Goal: Connect with others: Establish contact or relationships with other users

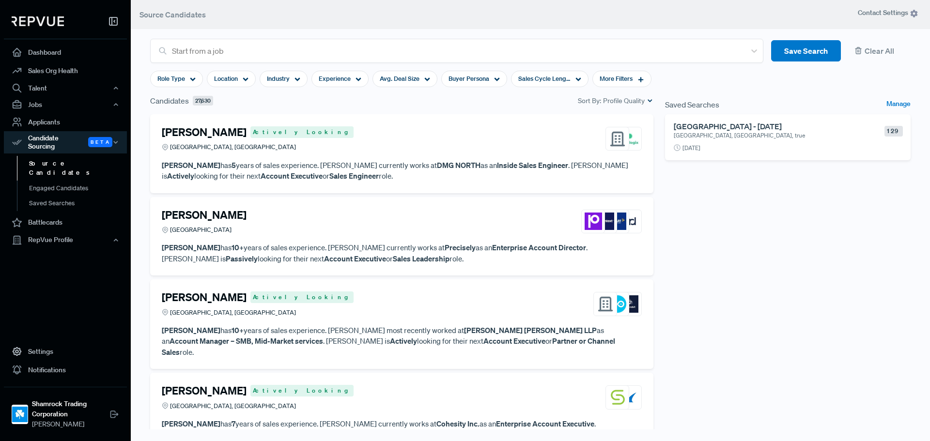
click at [720, 136] on p "[GEOGRAPHIC_DATA], [GEOGRAPHIC_DATA], true" at bounding box center [762, 135] width 178 height 9
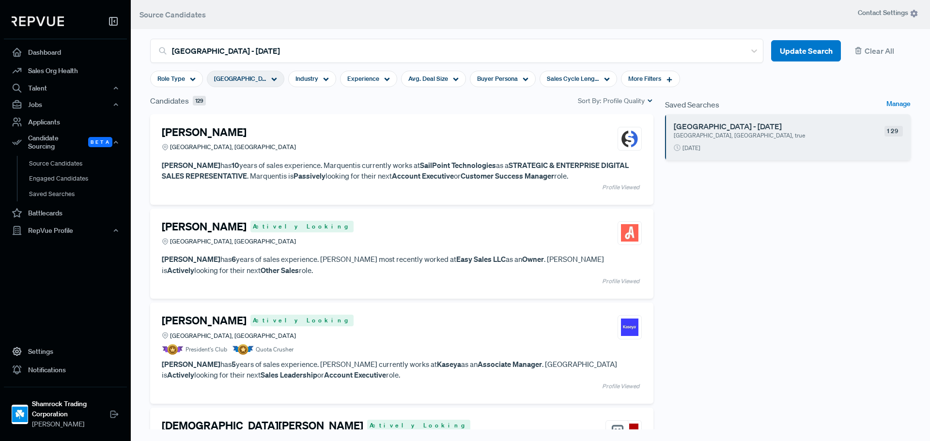
click at [383, 224] on div "Joshua Gordover Actively Looking Greater Miami Area, FL" at bounding box center [402, 233] width 480 height 26
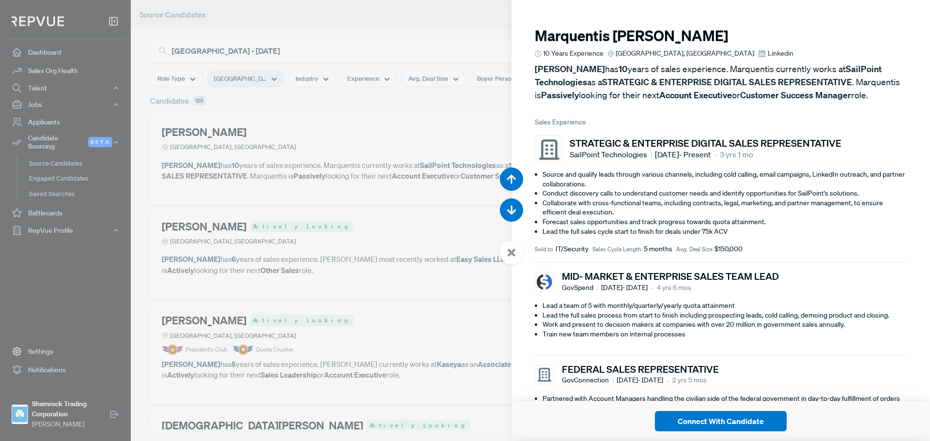
scroll to position [441, 0]
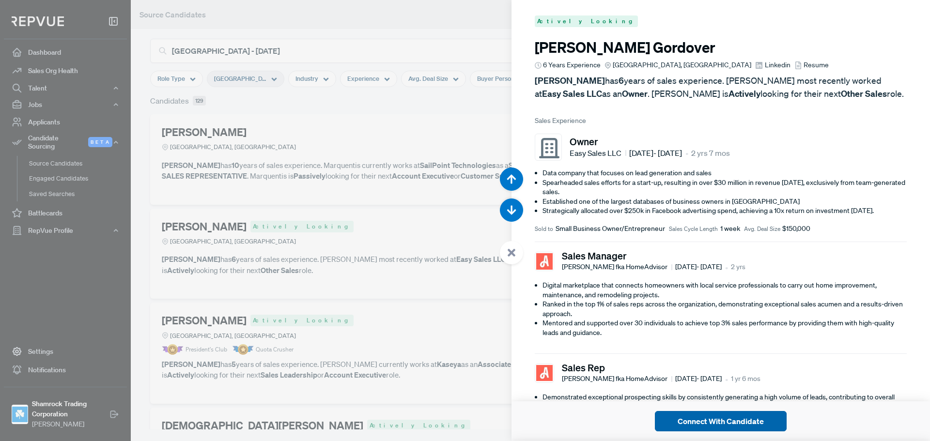
click at [751, 423] on button "Connect With Candidate" at bounding box center [721, 421] width 132 height 20
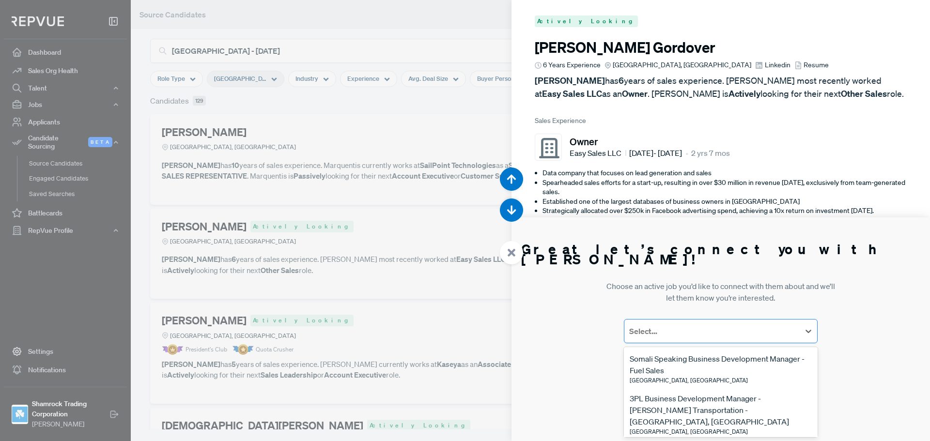
scroll to position [0, 0]
click at [747, 338] on div "Select..." at bounding box center [711, 330] width 175 height 17
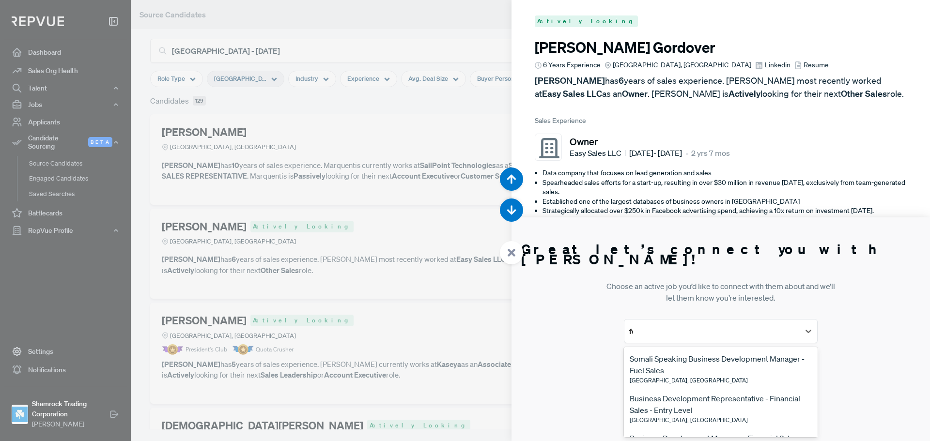
type input "for"
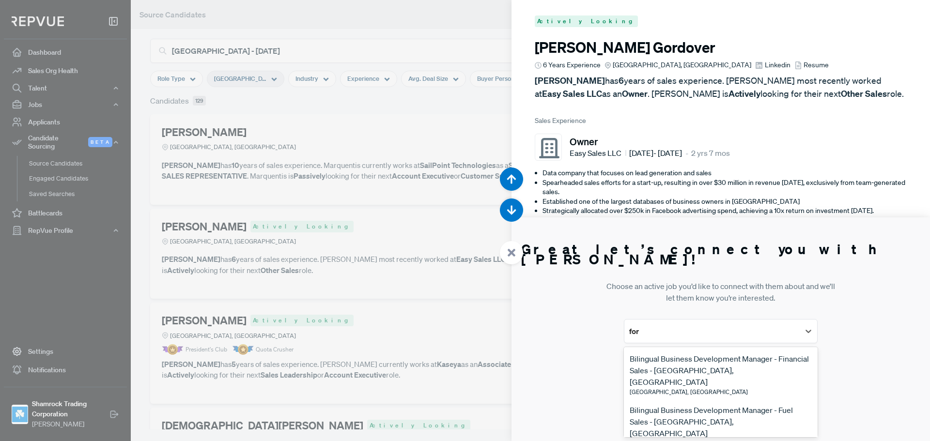
click at [743, 367] on div "Bilingual Business Development Manager - Financial Sales - Fort Lauderdale, FL" at bounding box center [720, 370] width 182 height 35
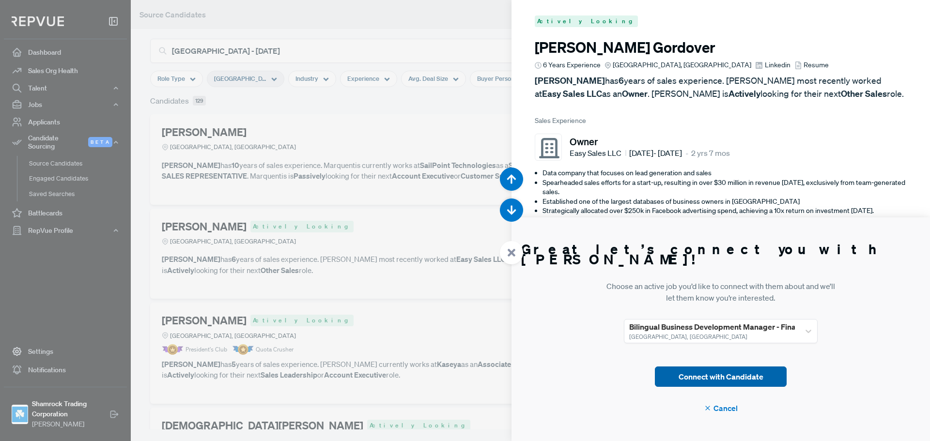
click at [743, 381] on button "Connect with Candidate" at bounding box center [721, 377] width 132 height 20
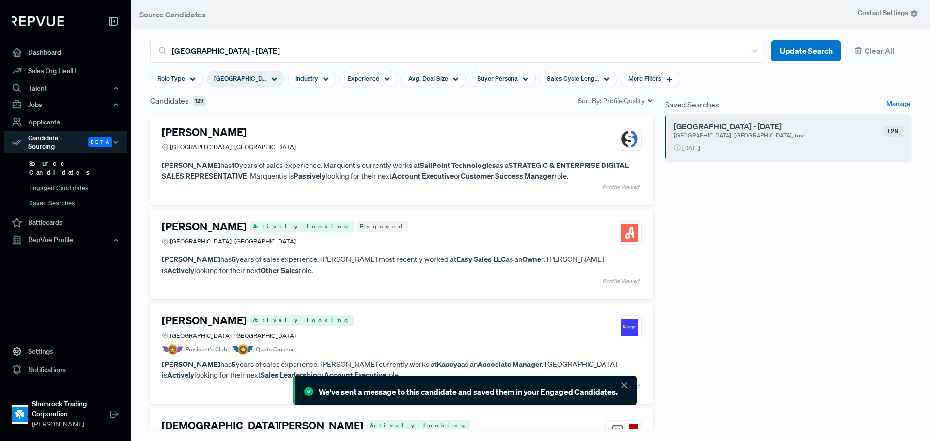
click at [197, 227] on h4 "[PERSON_NAME]" at bounding box center [204, 226] width 85 height 13
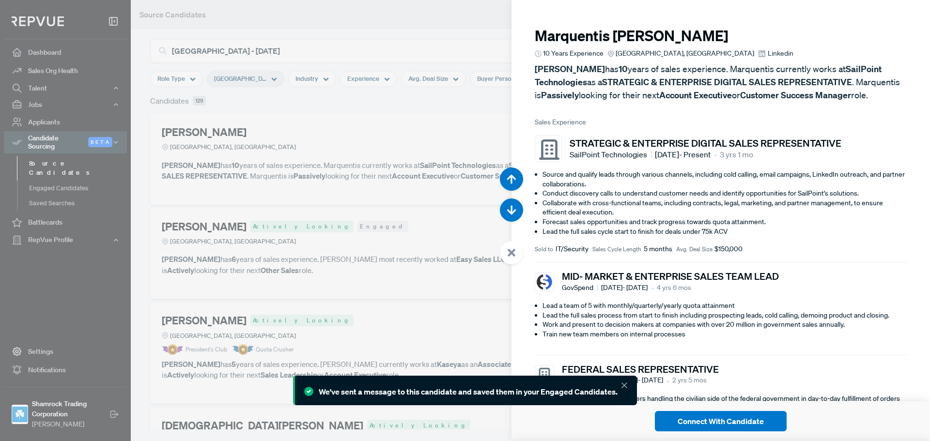
scroll to position [441, 0]
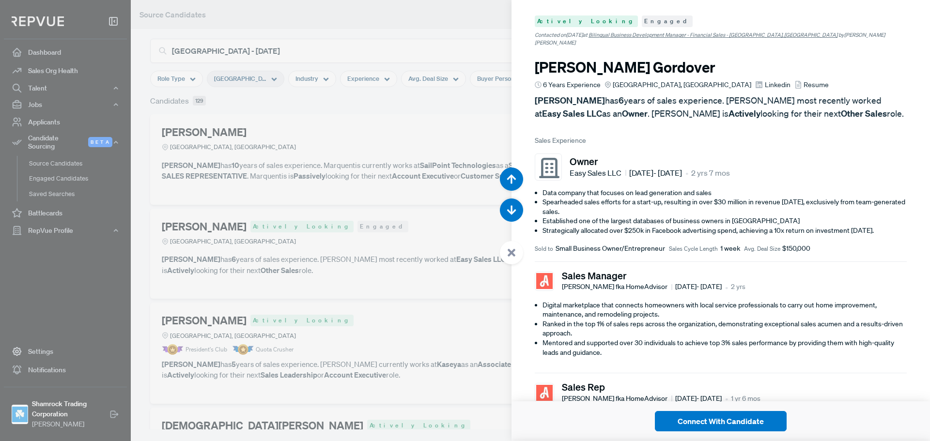
click at [803, 80] on span "Resume" at bounding box center [815, 85] width 25 height 10
click at [434, 110] on div at bounding box center [465, 220] width 930 height 441
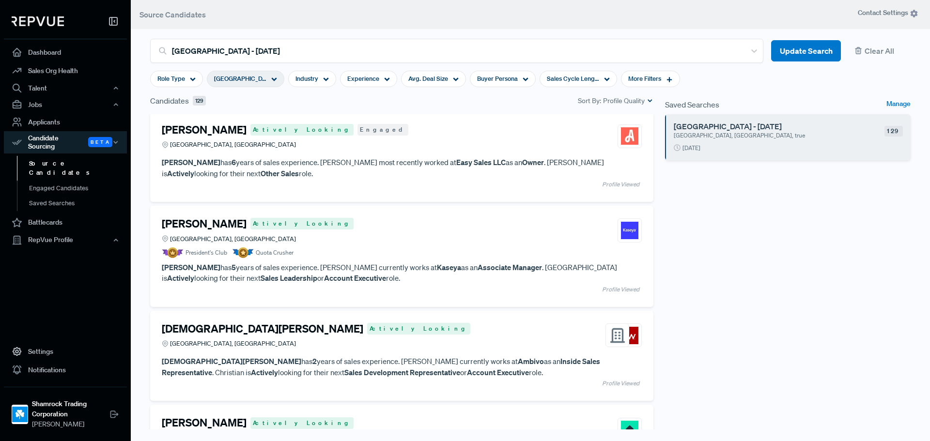
scroll to position [145, 0]
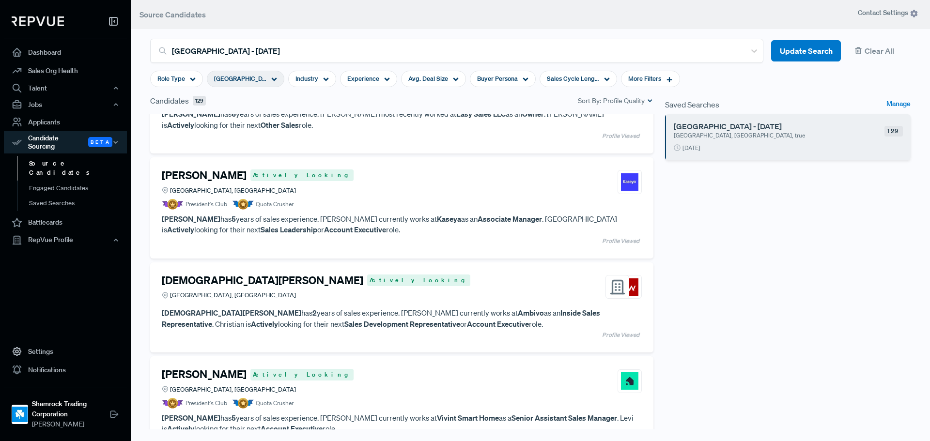
click at [243, 279] on h4 "[DEMOGRAPHIC_DATA][PERSON_NAME]" at bounding box center [262, 280] width 201 height 13
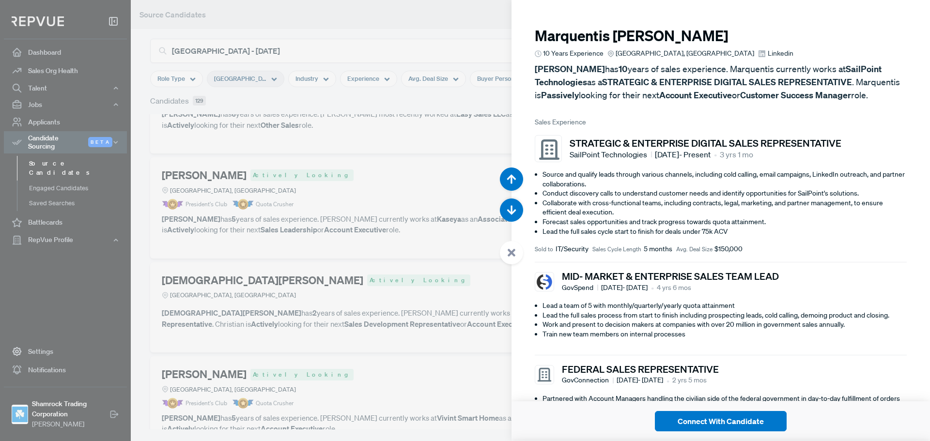
scroll to position [1323, 0]
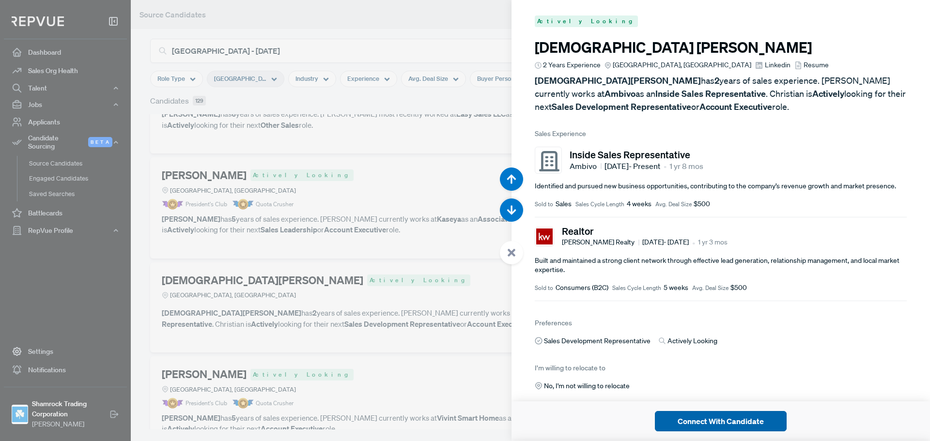
click at [724, 422] on button "Connect With Candidate" at bounding box center [721, 421] width 132 height 20
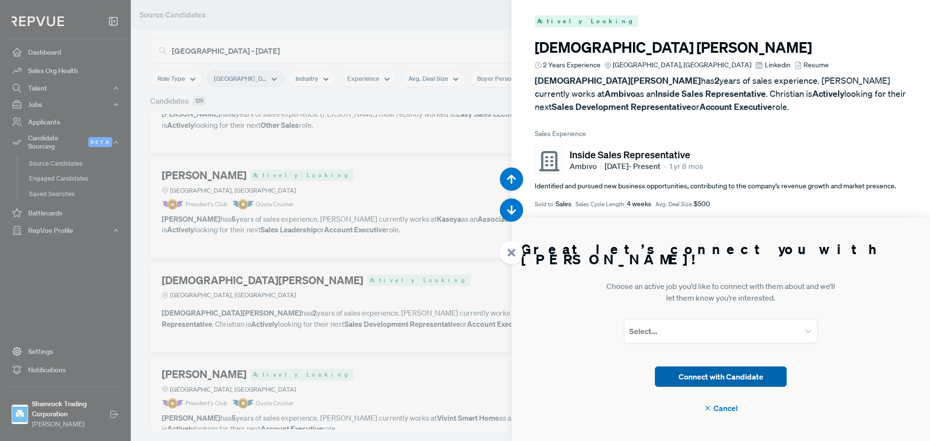
click at [736, 373] on button "Connect with Candidate" at bounding box center [721, 377] width 132 height 20
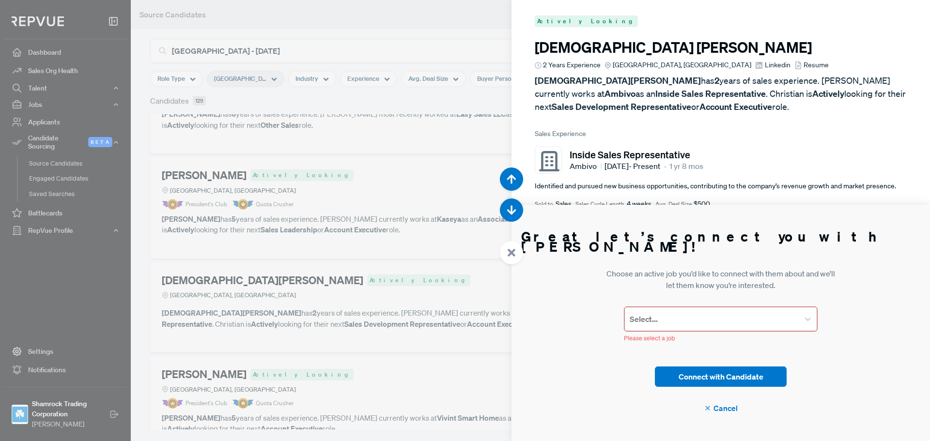
scroll to position [0, 0]
click at [742, 322] on div at bounding box center [711, 319] width 165 height 14
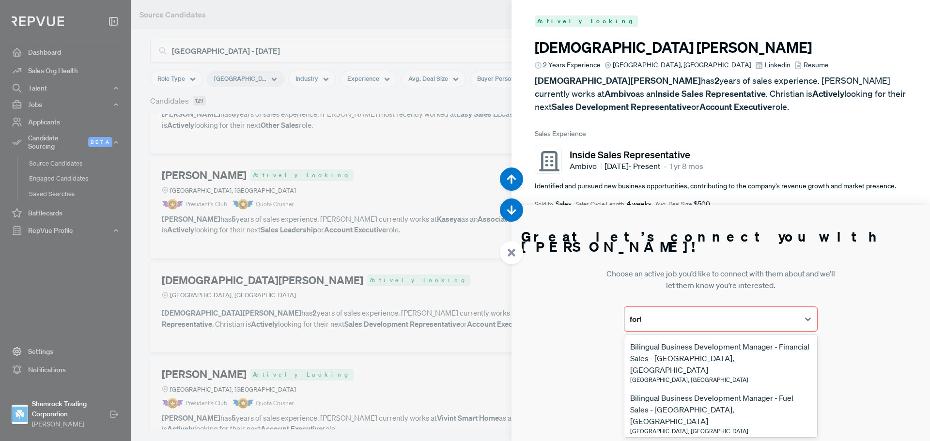
type input "fort"
click at [721, 346] on div "Bilingual Business Development Manager - Financial Sales - Fort Lauderdale, FL" at bounding box center [720, 358] width 181 height 35
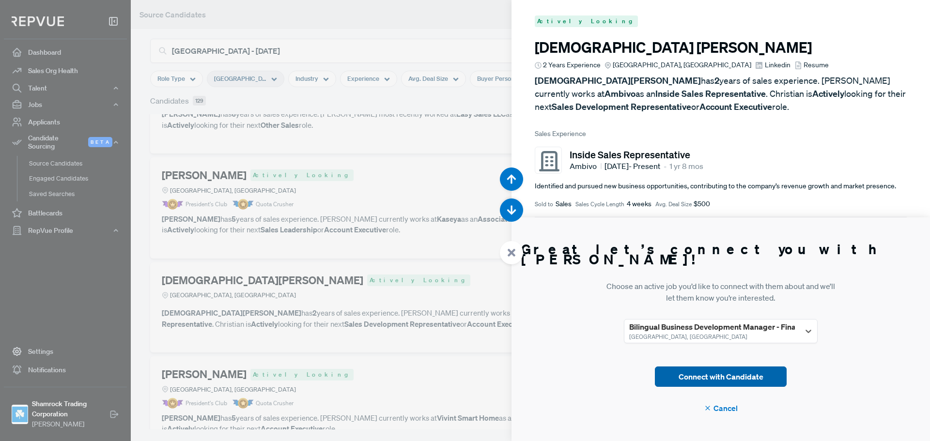
click at [725, 383] on button "Connect with Candidate" at bounding box center [721, 377] width 132 height 20
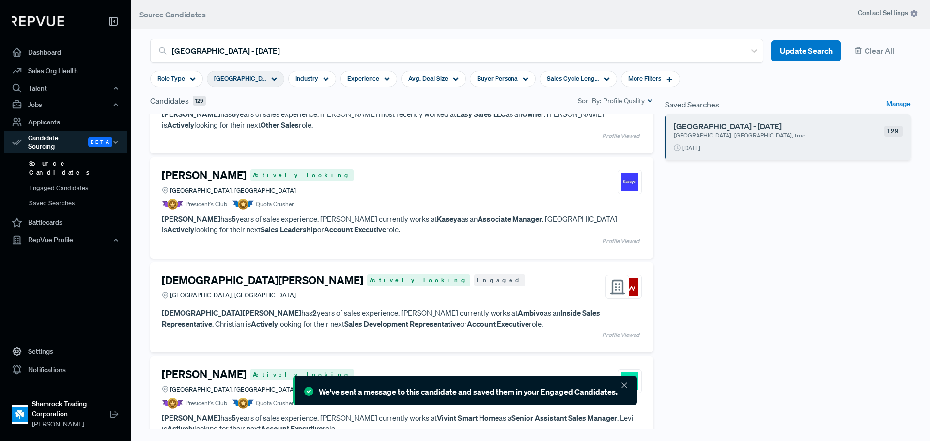
click at [624, 385] on use at bounding box center [624, 385] width 5 height 5
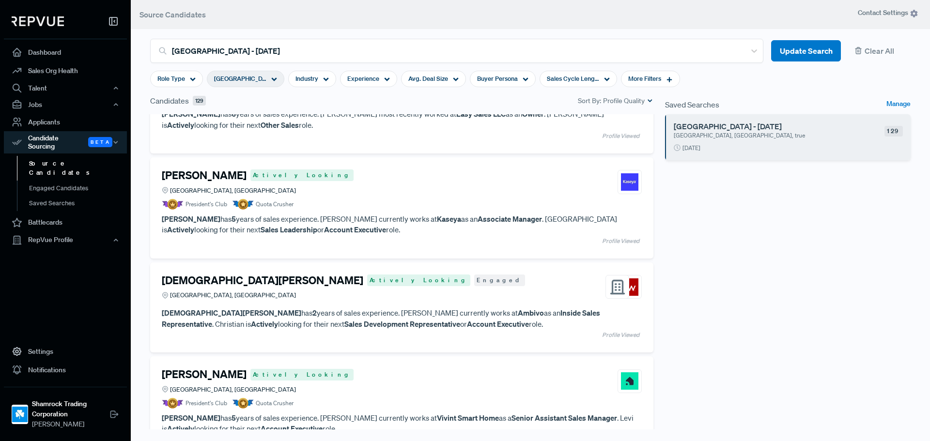
click at [755, 301] on div "Saved Searches Manage Fort Lauderdale - 09/09/2025 Greater Miami Area, FL, true…" at bounding box center [787, 271] width 257 height 353
click at [239, 280] on h4 "[DEMOGRAPHIC_DATA][PERSON_NAME]" at bounding box center [262, 280] width 201 height 13
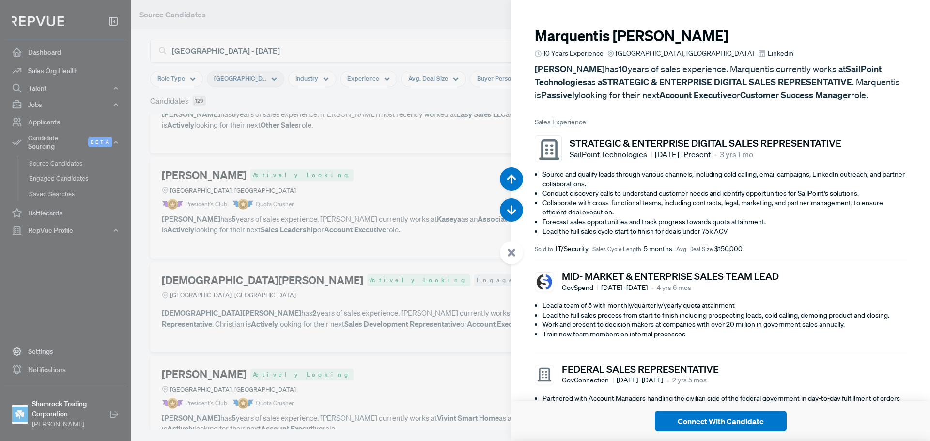
scroll to position [1323, 0]
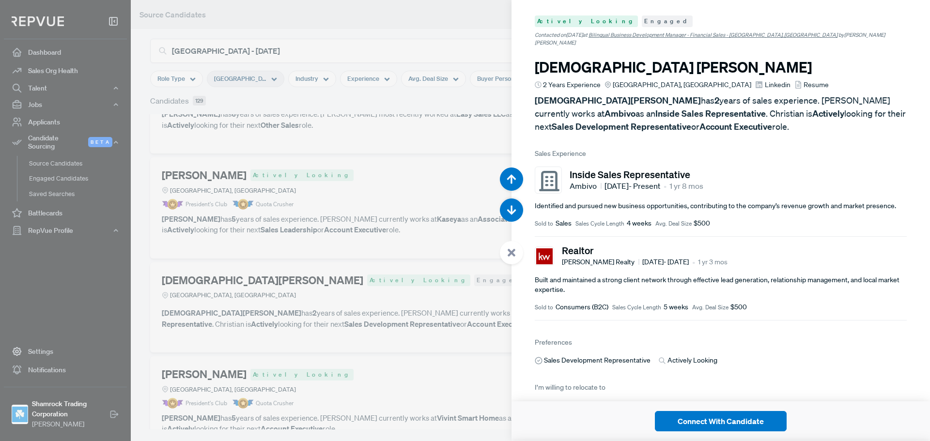
click at [803, 80] on span "Resume" at bounding box center [815, 85] width 25 height 10
click at [510, 257] on icon at bounding box center [511, 252] width 9 height 9
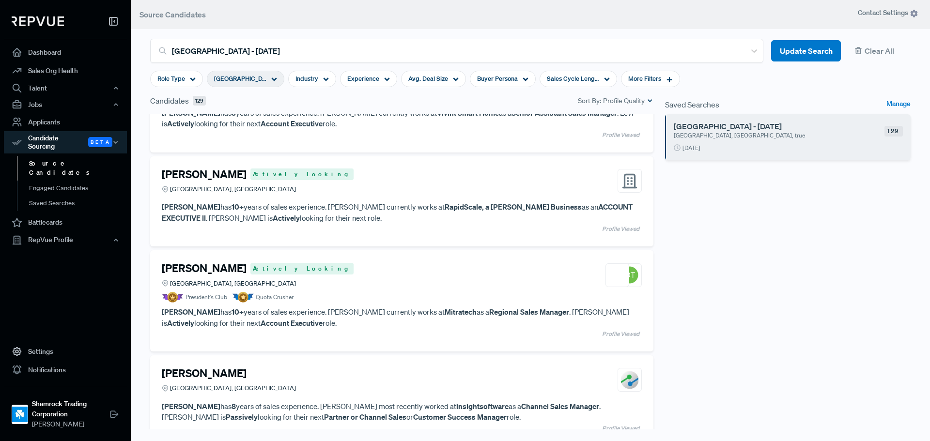
scroll to position [484, 0]
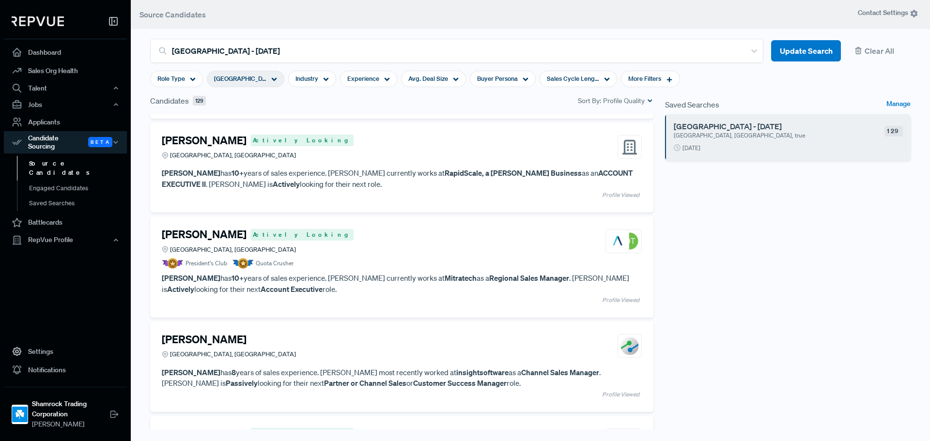
click at [195, 234] on h4 "[PERSON_NAME]" at bounding box center [204, 234] width 85 height 13
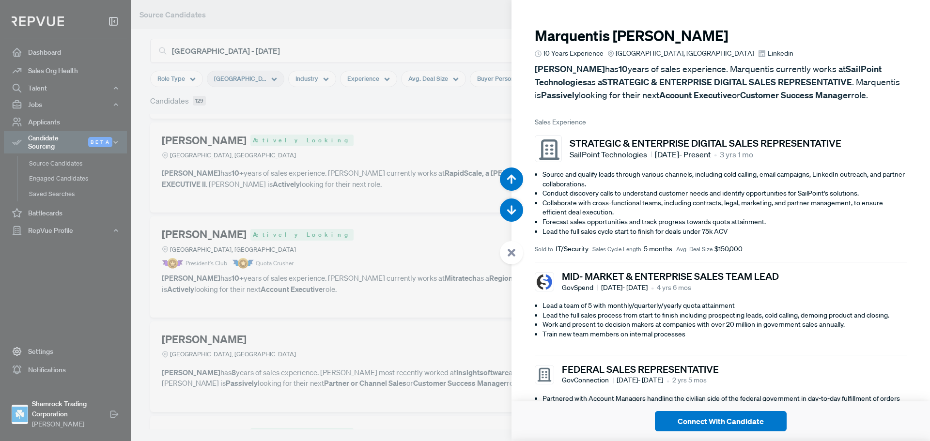
scroll to position [2646, 0]
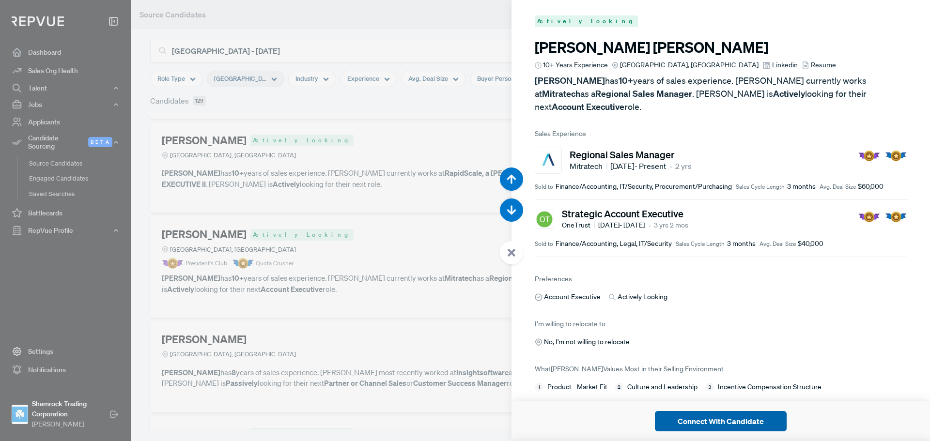
click at [713, 425] on button "Connect With Candidate" at bounding box center [721, 421] width 132 height 20
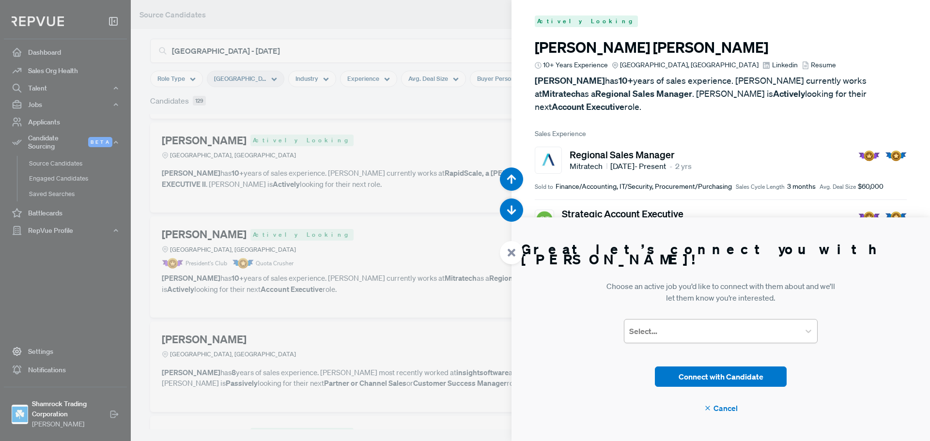
click at [722, 327] on div at bounding box center [712, 331] width 166 height 14
type input "b"
type input "fl"
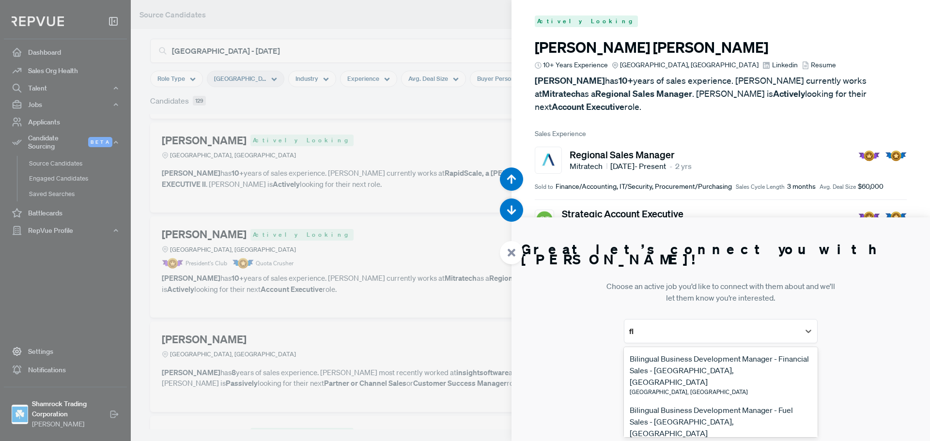
click at [723, 367] on div "Bilingual Business Development Manager - Financial Sales - Fort Lauderdale, FL" at bounding box center [720, 370] width 182 height 35
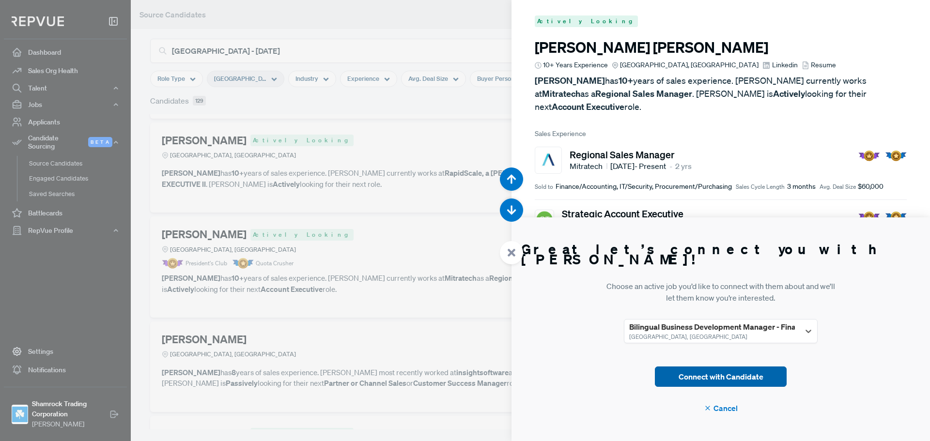
click at [732, 381] on button "Connect with Candidate" at bounding box center [721, 377] width 132 height 20
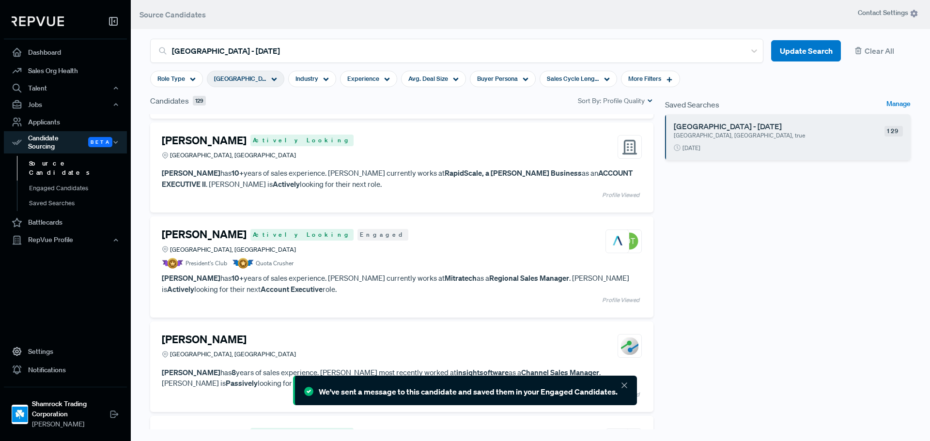
click at [203, 240] on h4 "[PERSON_NAME]" at bounding box center [204, 234] width 85 height 13
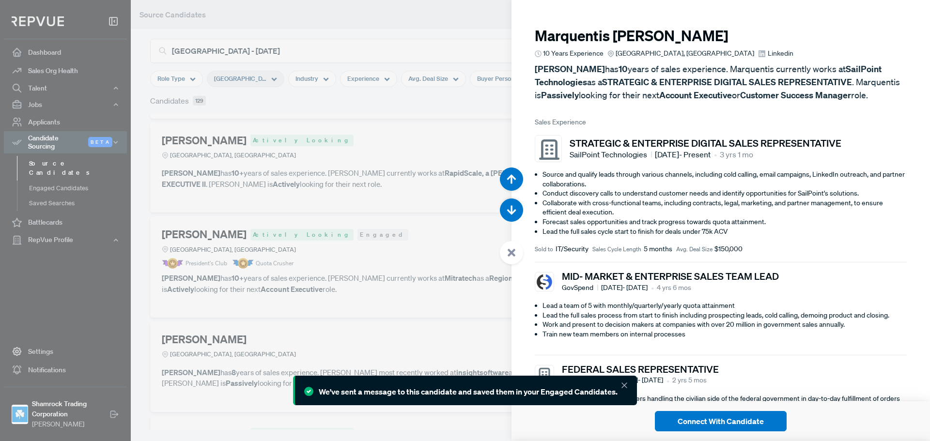
scroll to position [2646, 0]
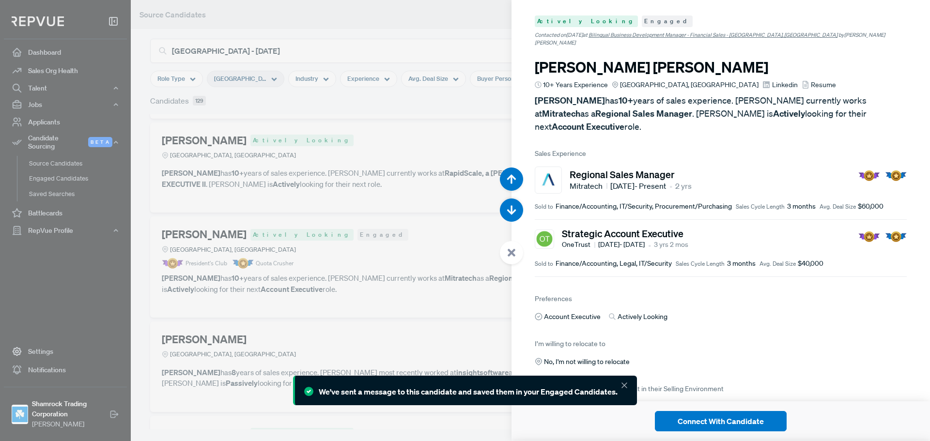
click at [810, 80] on span "Resume" at bounding box center [822, 85] width 25 height 10
click at [311, 194] on div at bounding box center [465, 220] width 930 height 441
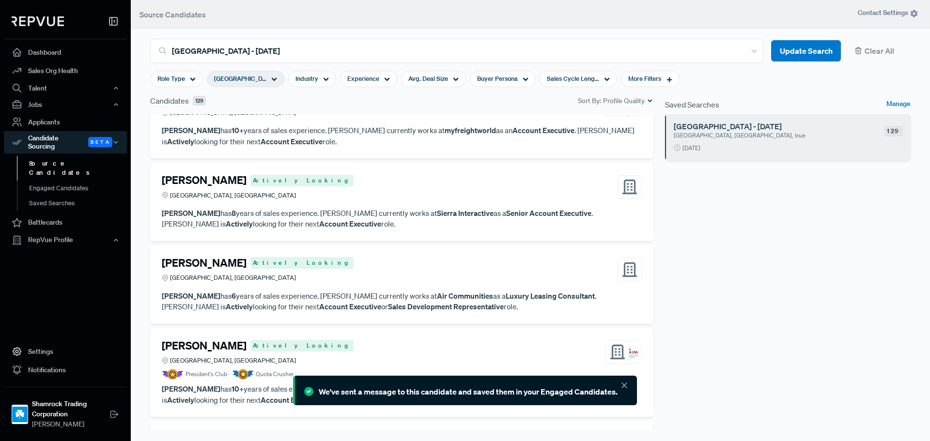
scroll to position [9586, 0]
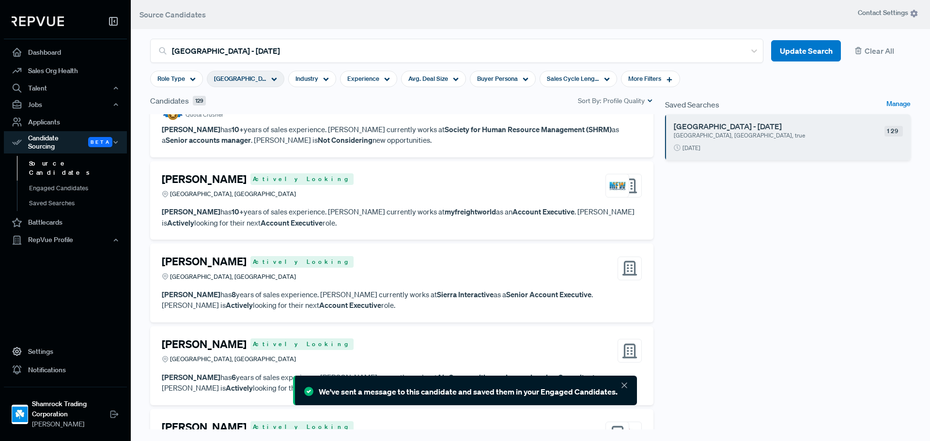
click at [219, 268] on h4 "[PERSON_NAME]" at bounding box center [204, 261] width 85 height 13
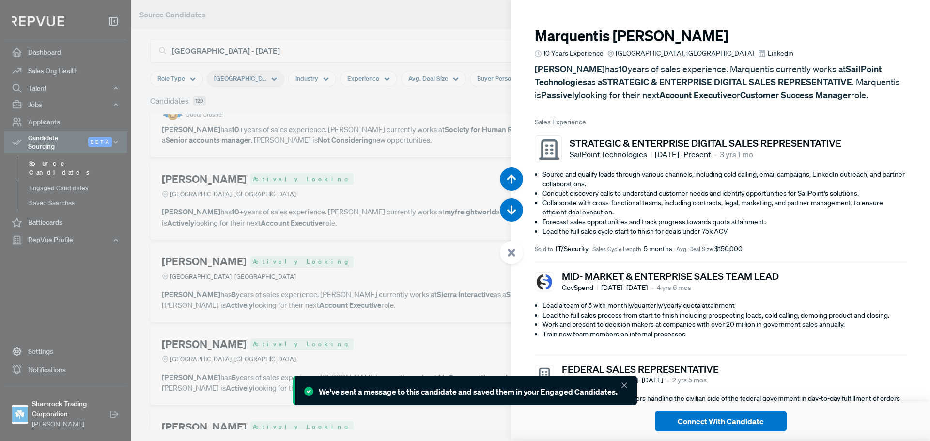
scroll to position [52927, 0]
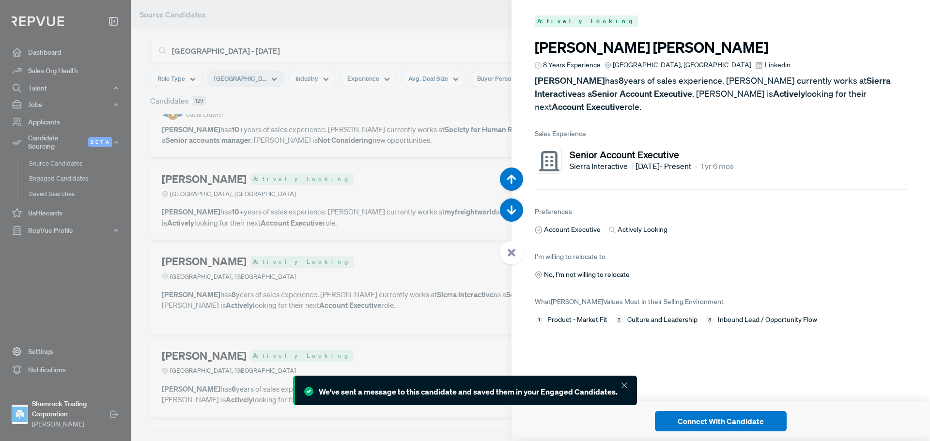
click at [764, 65] on span "Linkedin" at bounding box center [777, 65] width 26 height 10
click at [730, 415] on button "Connect With Candidate" at bounding box center [721, 421] width 132 height 20
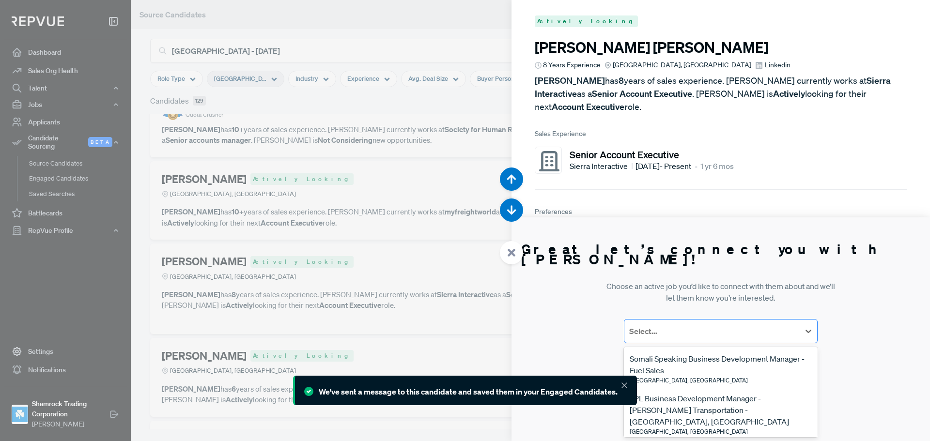
click at [741, 328] on div at bounding box center [712, 331] width 166 height 14
type input "fl"
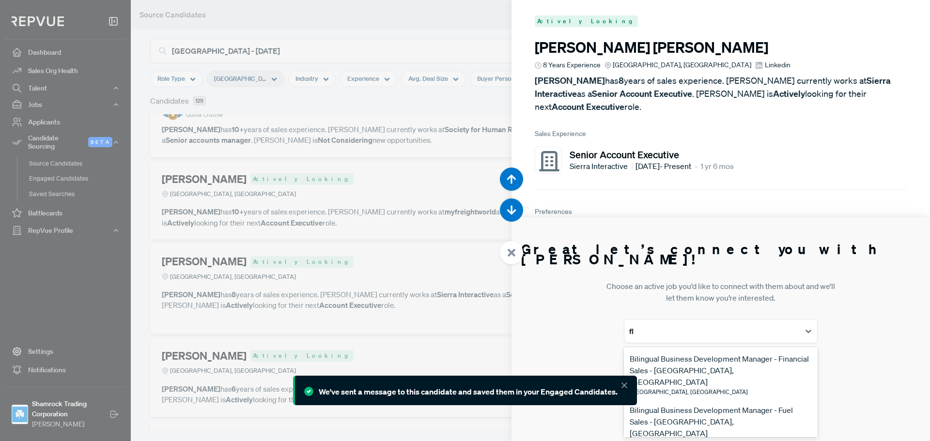
click at [746, 367] on div "Bilingual Business Development Manager - Financial Sales - Fort Lauderdale, FL" at bounding box center [720, 370] width 182 height 35
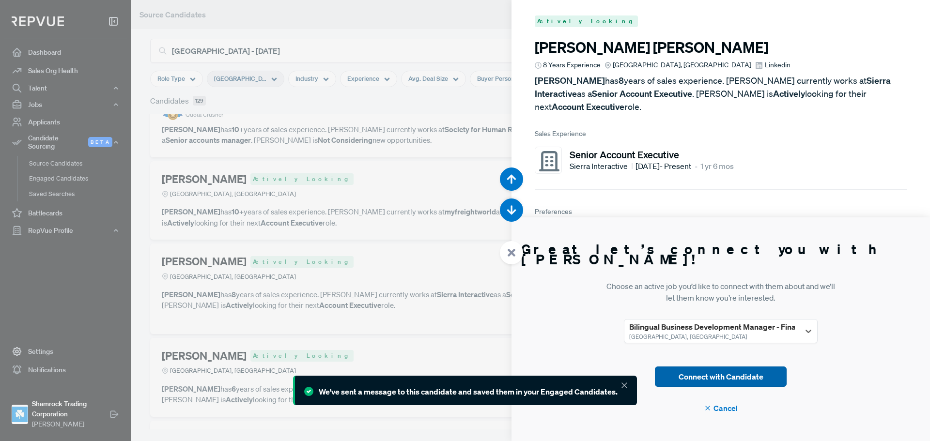
click at [740, 374] on button "Connect with Candidate" at bounding box center [721, 377] width 132 height 20
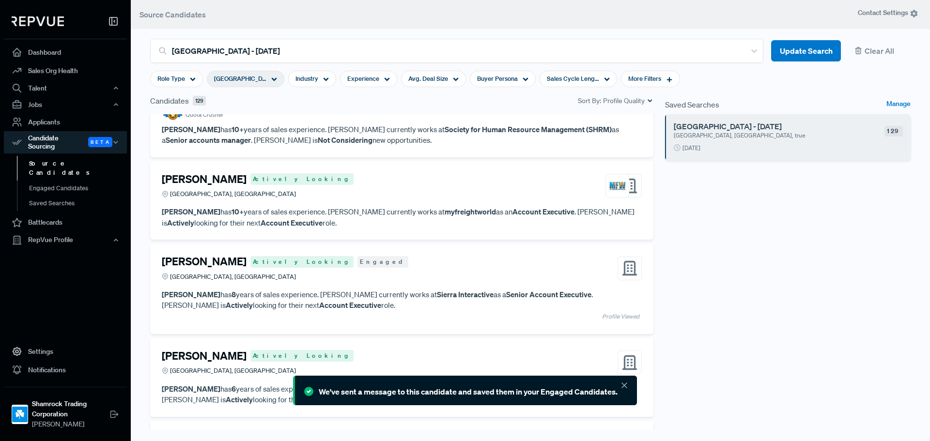
click at [621, 387] on icon at bounding box center [624, 386] width 10 height 10
click at [803, 291] on div "Saved Searches Manage Fort Lauderdale - 09/09/2025 Greater Miami Area, FL, true…" at bounding box center [787, 271] width 257 height 353
click at [619, 387] on icon at bounding box center [624, 386] width 10 height 10
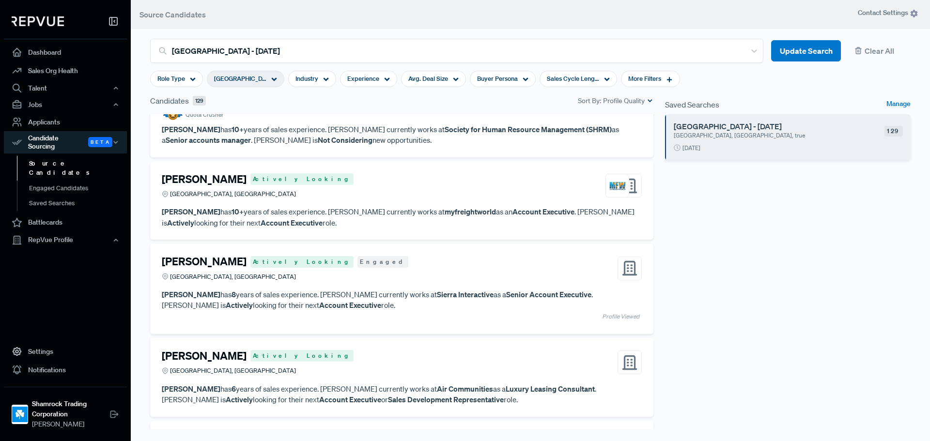
click at [215, 268] on h4 "[PERSON_NAME]" at bounding box center [204, 261] width 85 height 13
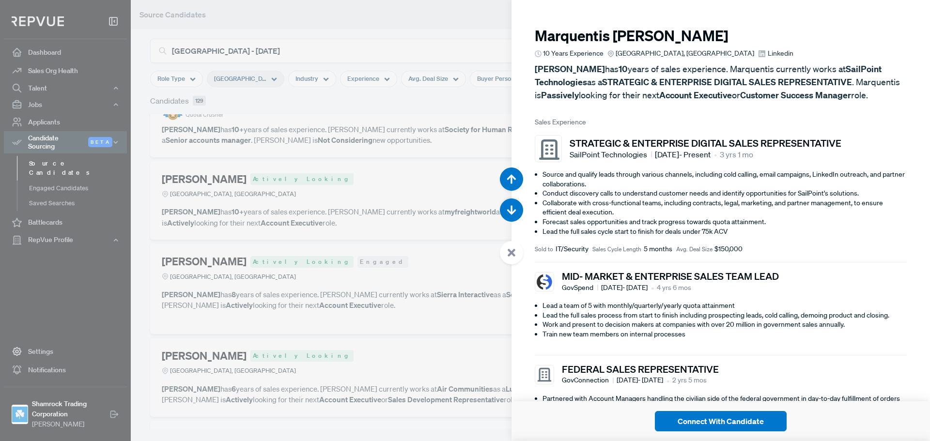
scroll to position [52927, 0]
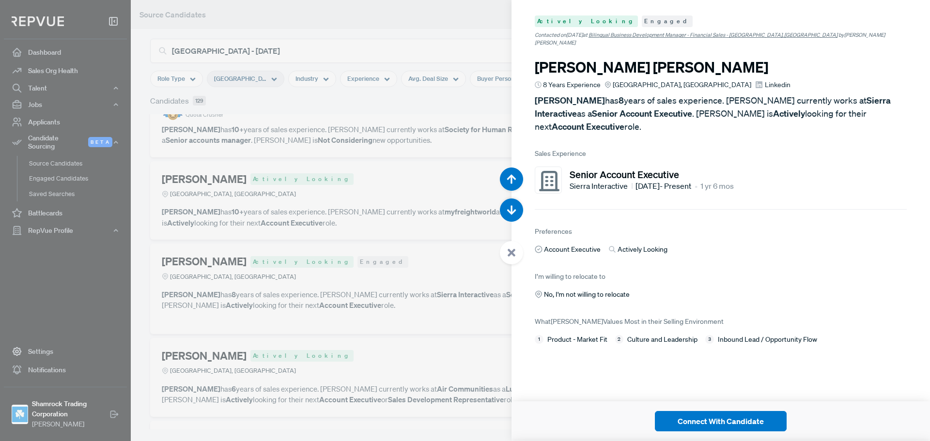
click at [438, 113] on div at bounding box center [465, 220] width 930 height 441
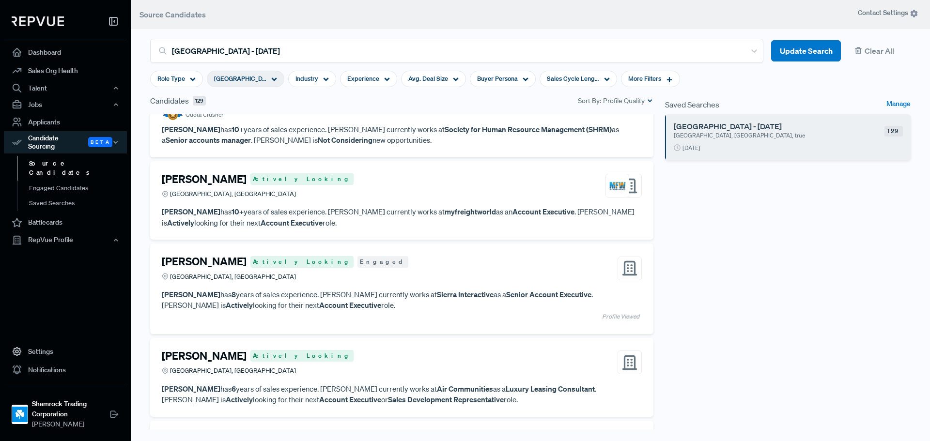
click at [836, 245] on div "Saved Searches Manage Fort Lauderdale - 09/09/2025 Greater Miami Area, FL, true…" at bounding box center [787, 271] width 257 height 353
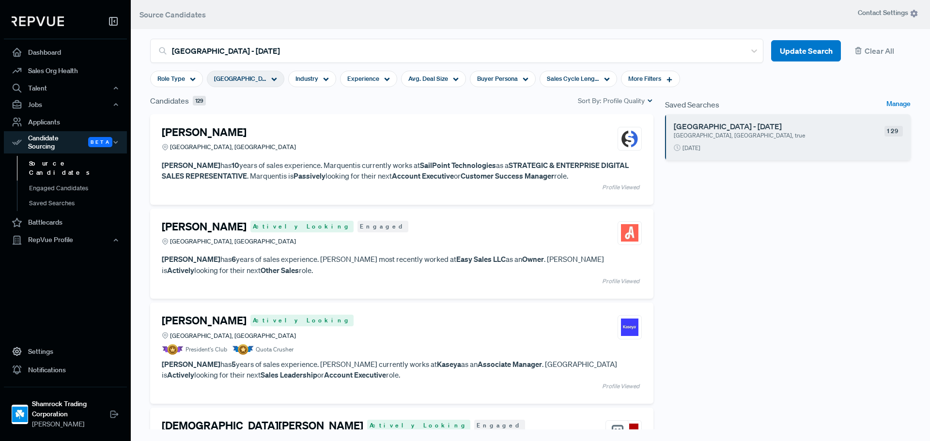
scroll to position [9586, 0]
